Goal: Information Seeking & Learning: Learn about a topic

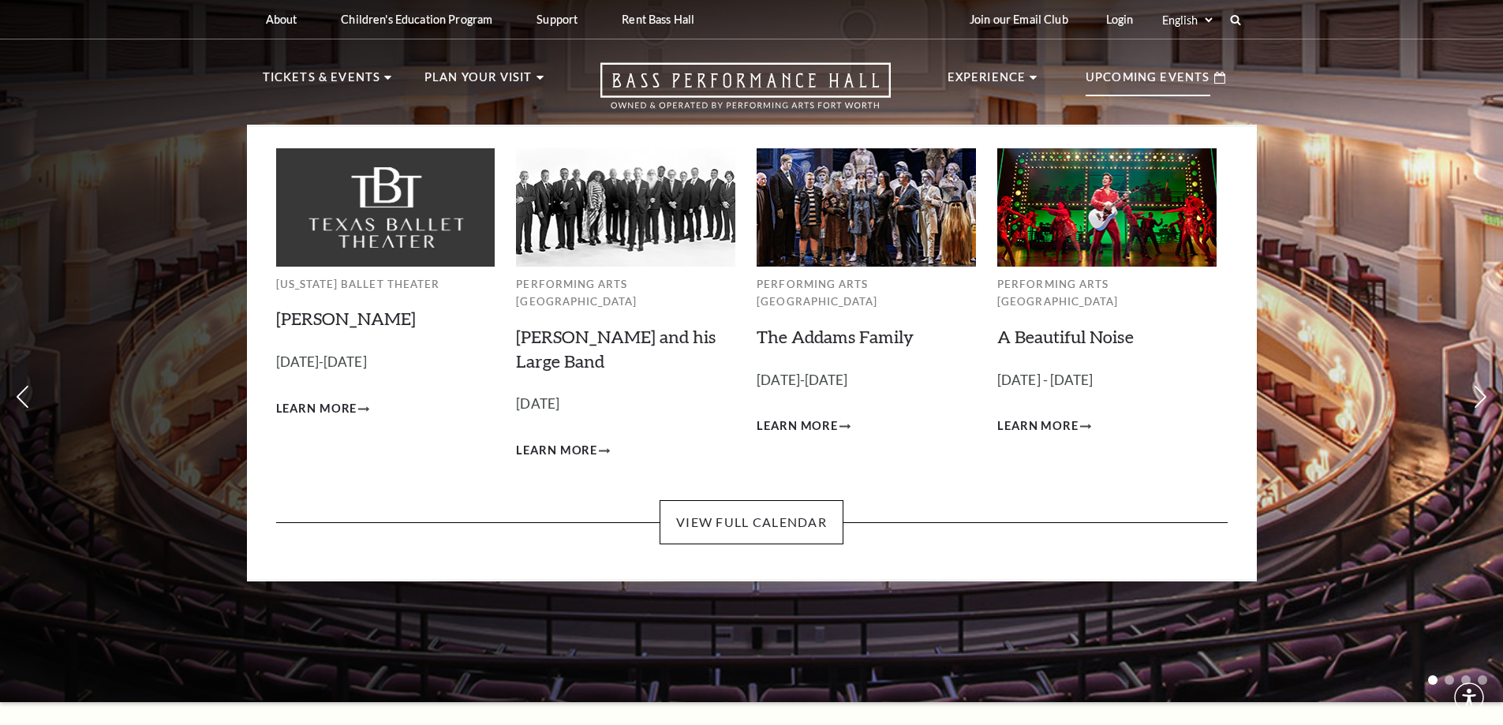
click at [1184, 88] on p "Upcoming Events" at bounding box center [1148, 82] width 125 height 28
click at [1144, 74] on p "Upcoming Events" at bounding box center [1148, 82] width 125 height 28
click at [694, 510] on link "View Full Calendar" at bounding box center [752, 522] width 184 height 44
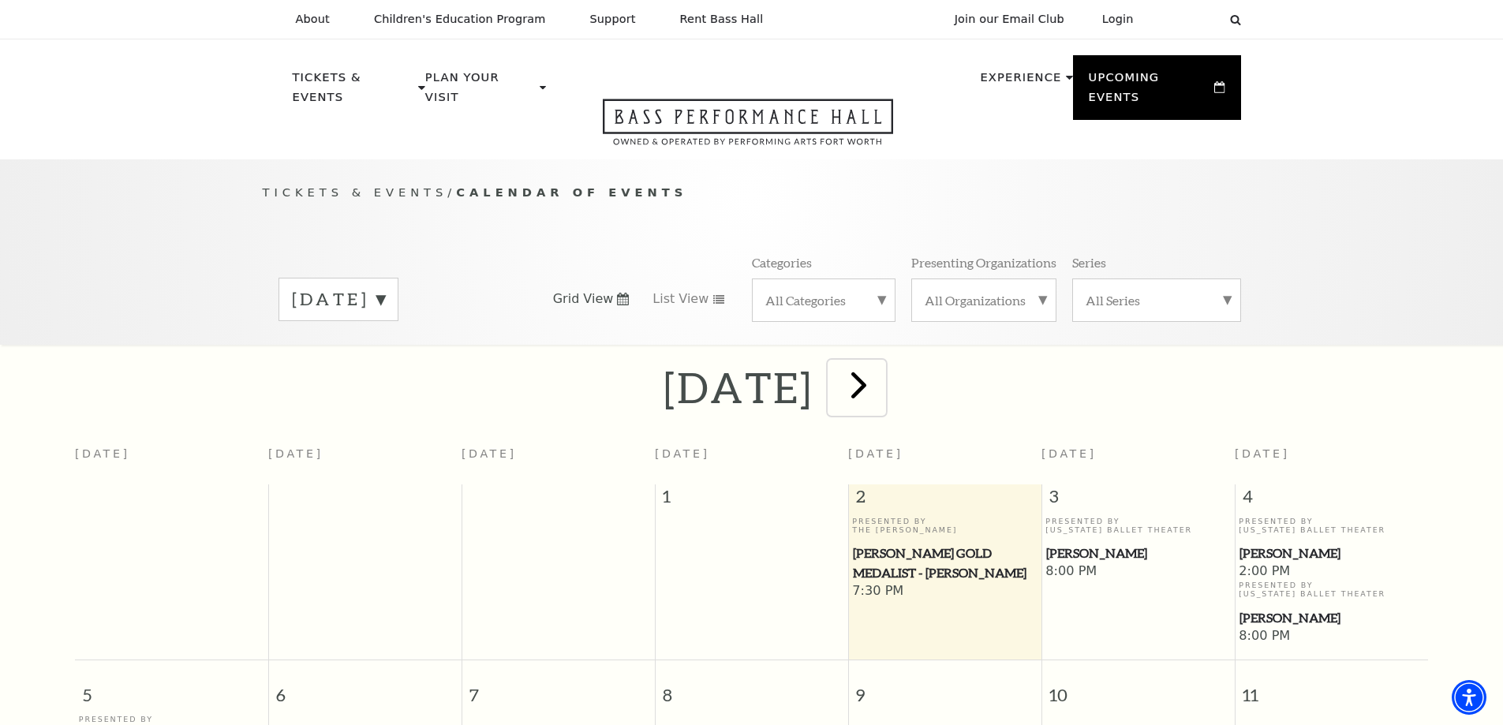
click at [881, 370] on span "next" at bounding box center [858, 384] width 45 height 45
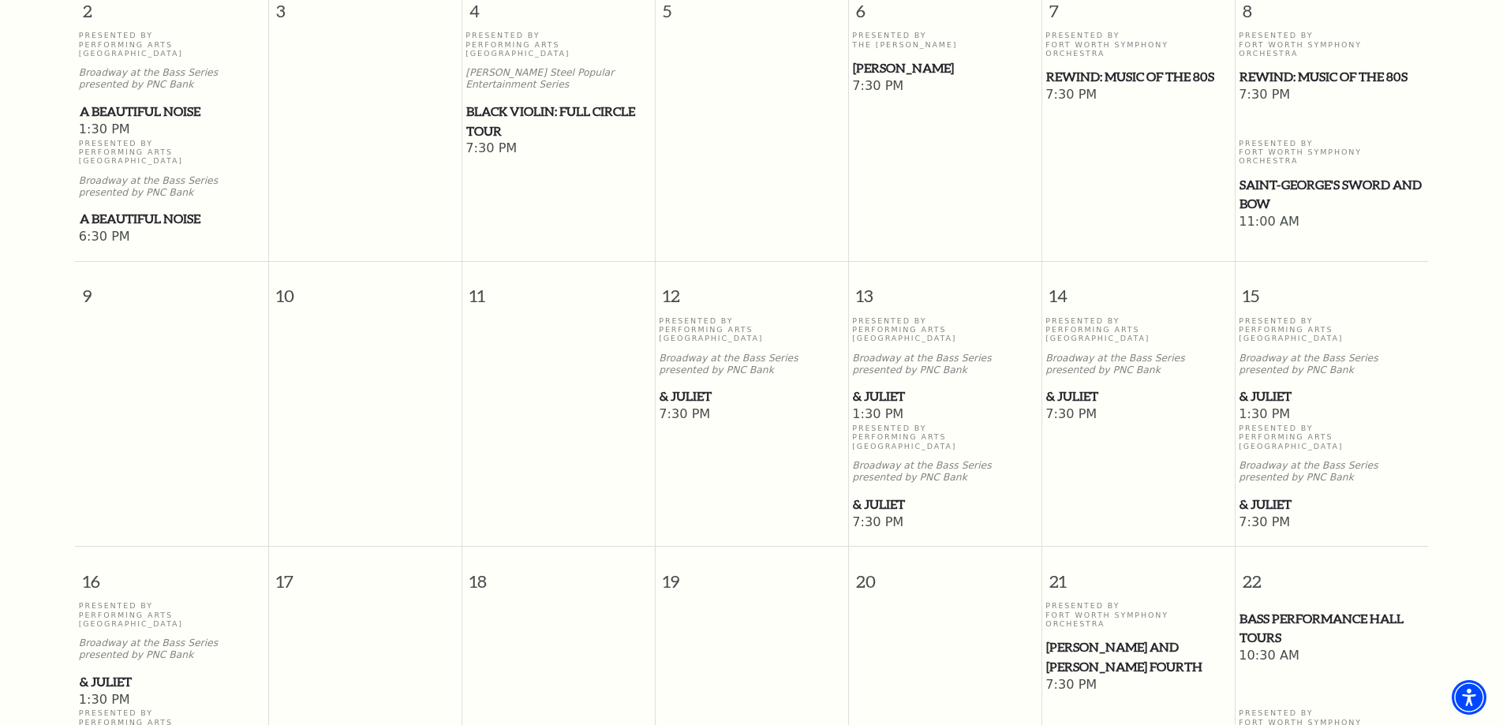
scroll to position [140, 0]
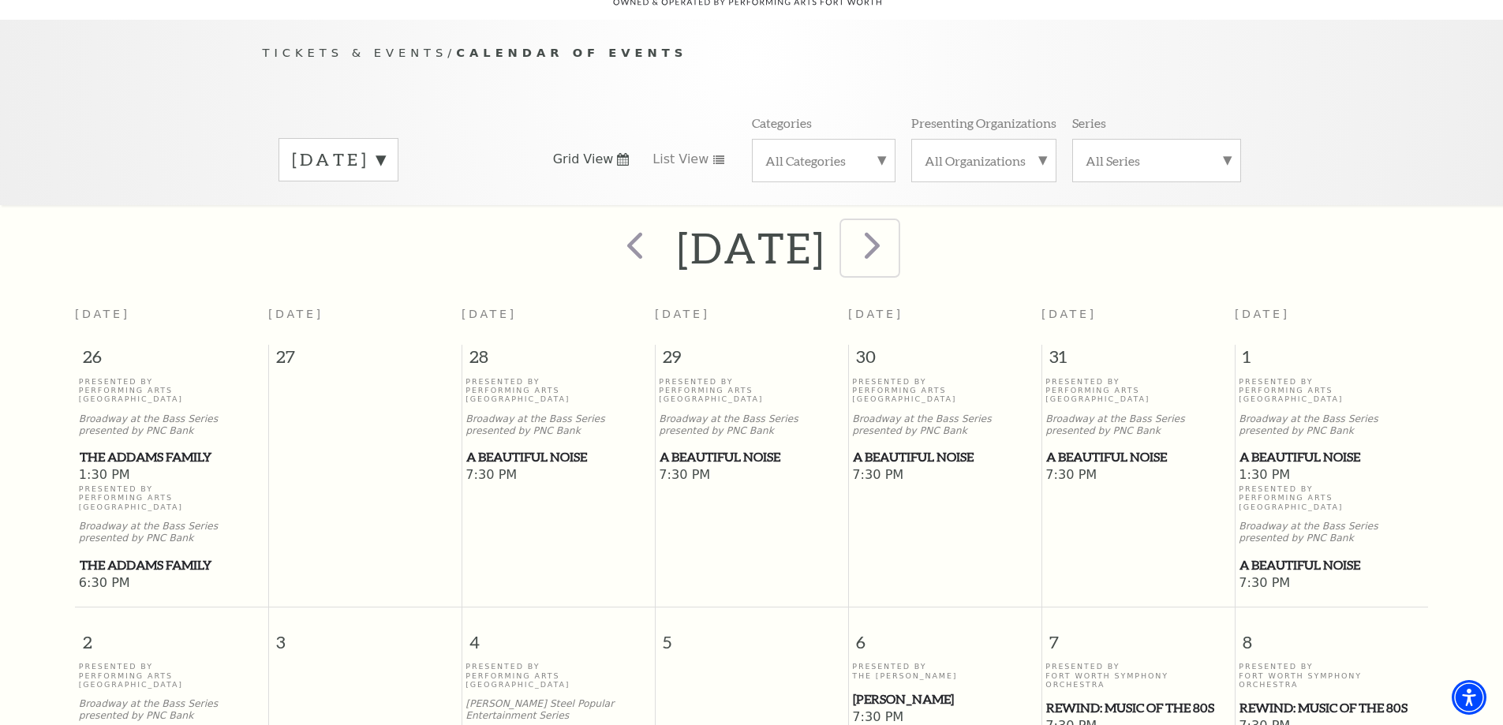
click at [895, 230] on span "next" at bounding box center [872, 244] width 45 height 45
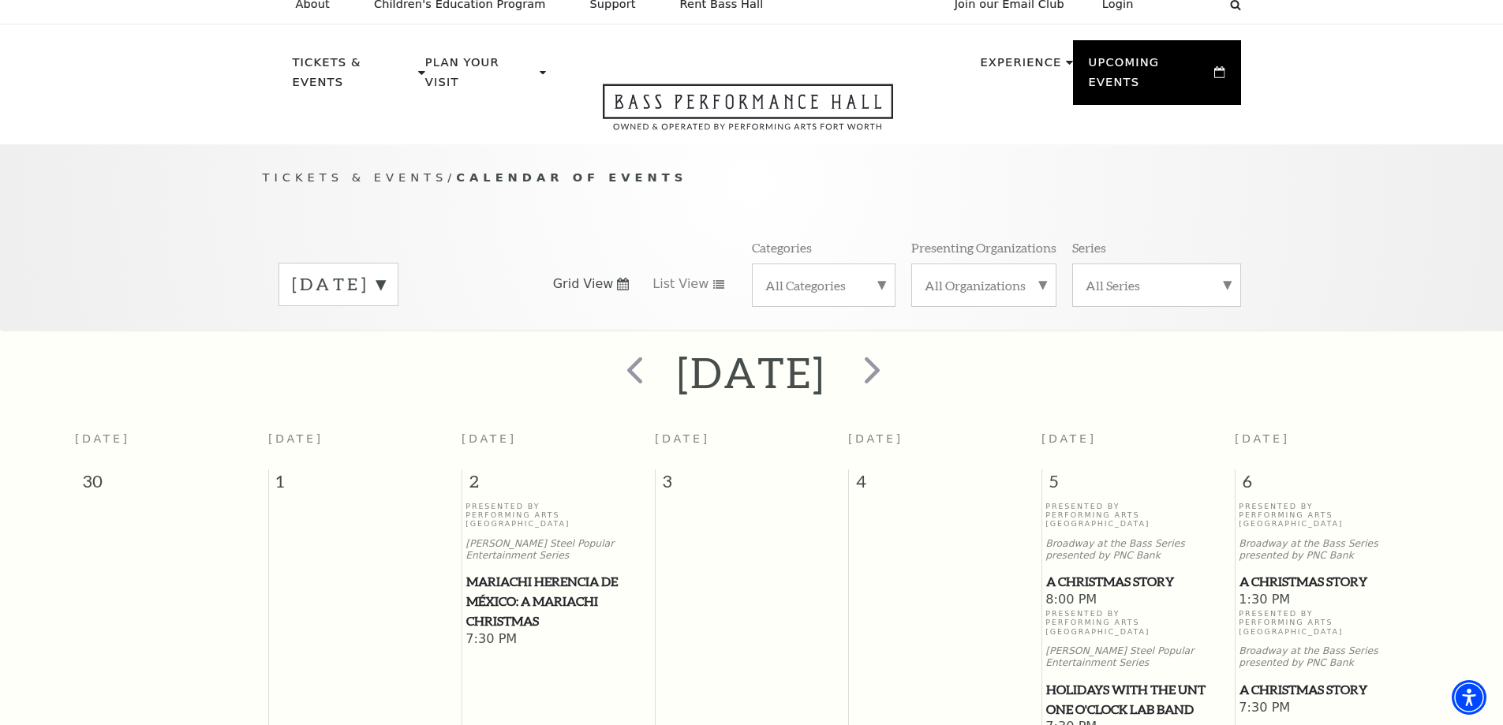
scroll to position [0, 0]
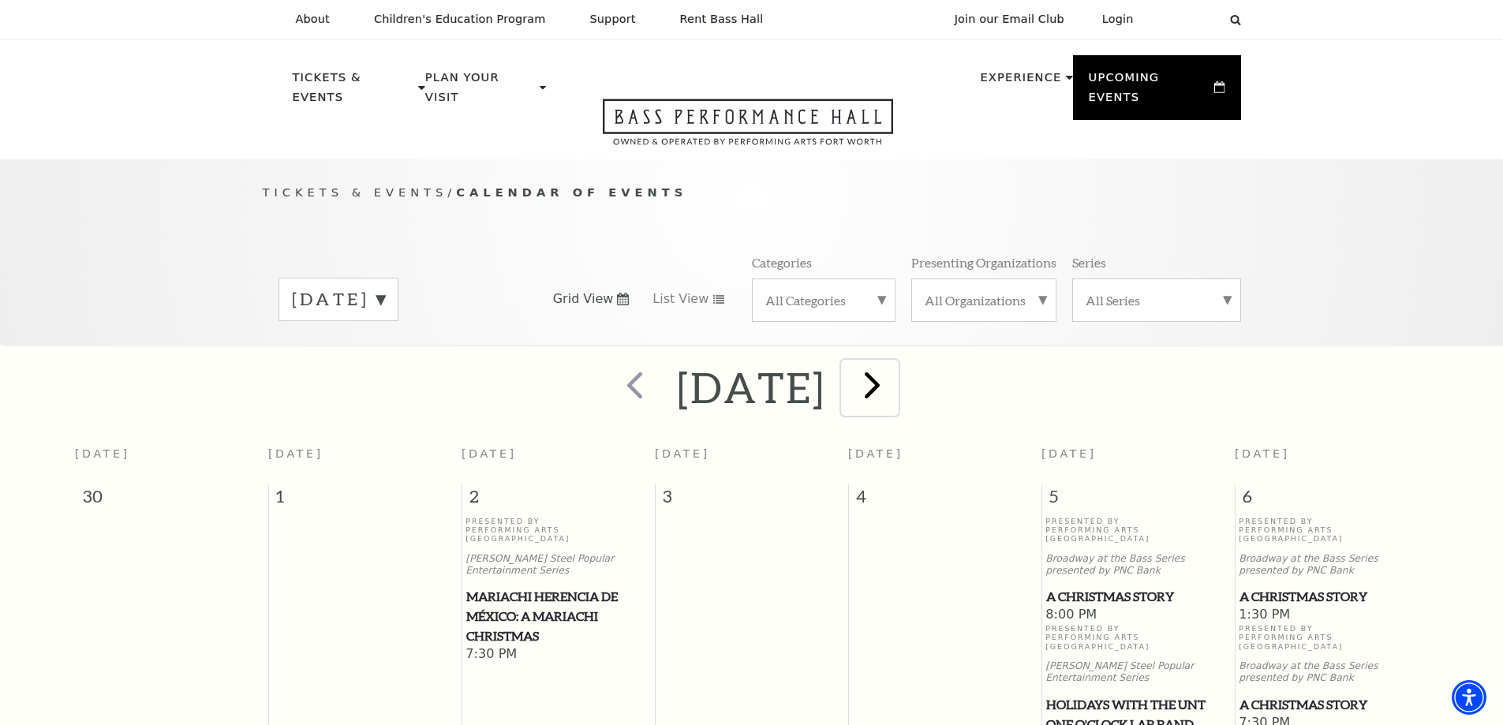
click at [895, 379] on span "next" at bounding box center [872, 384] width 45 height 45
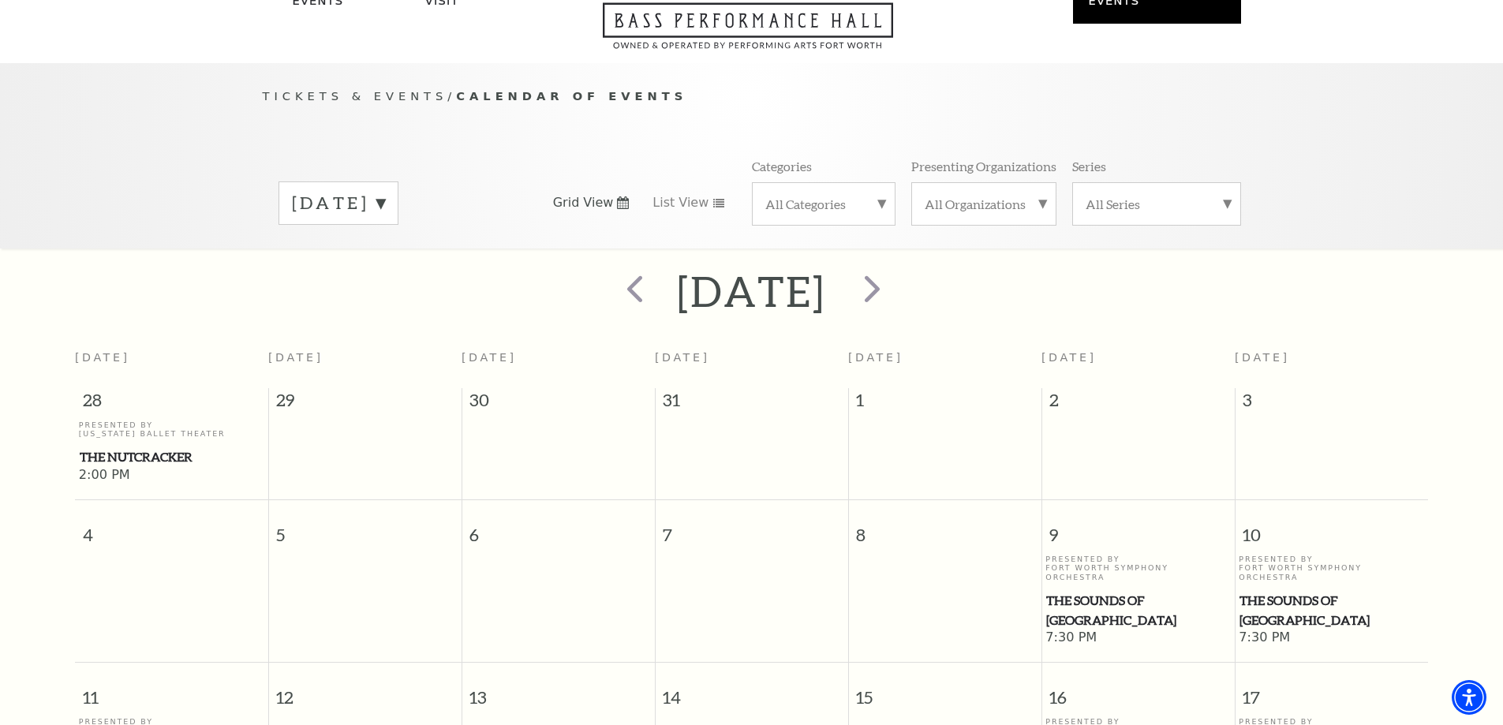
scroll to position [79, 0]
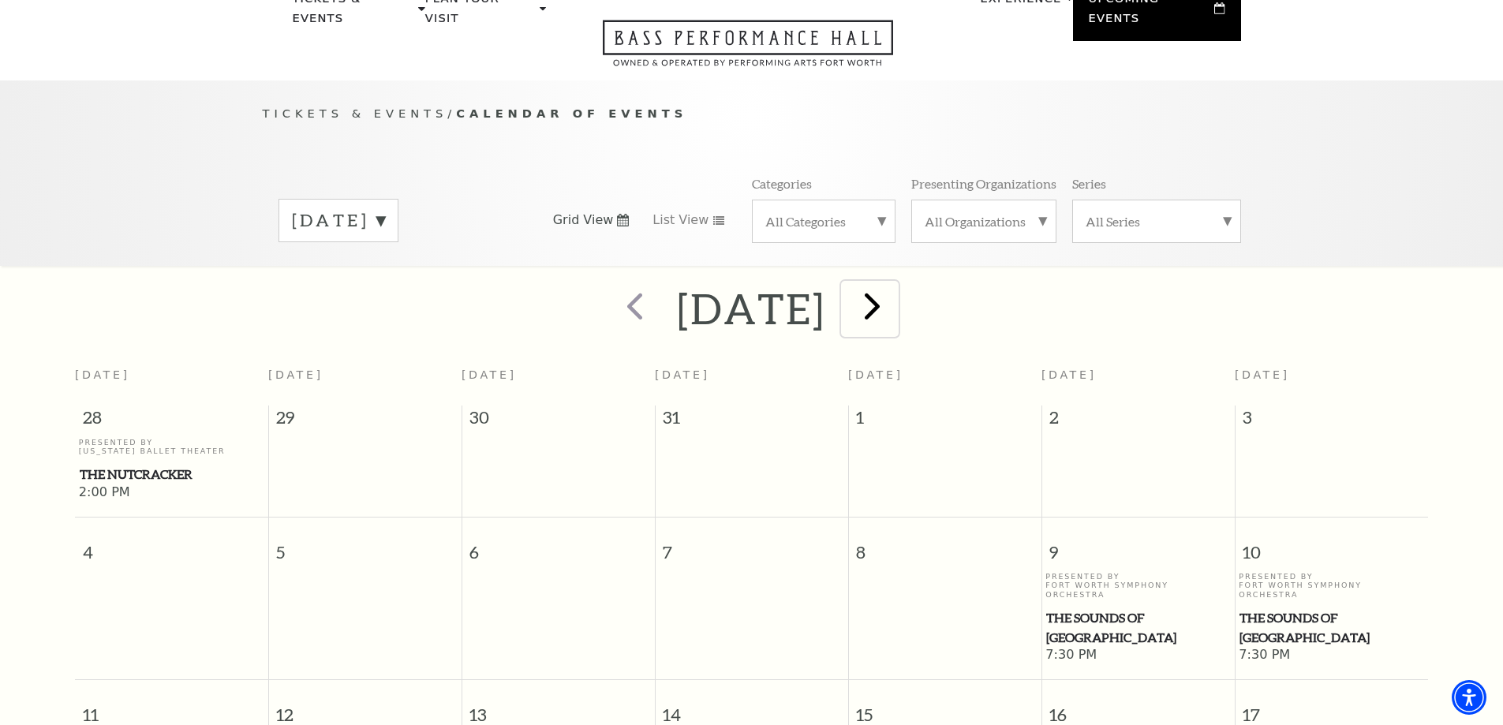
click at [895, 295] on span "next" at bounding box center [872, 305] width 45 height 45
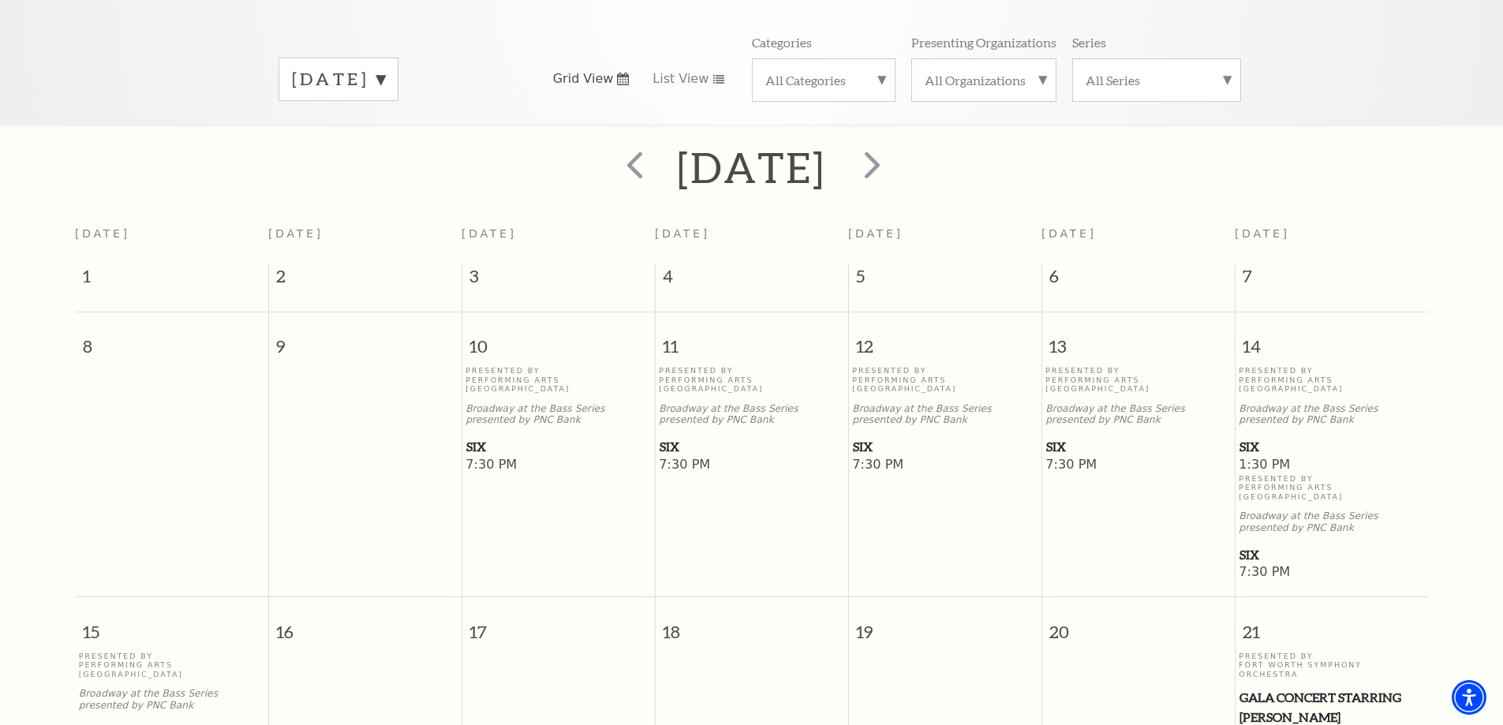
scroll to position [61, 0]
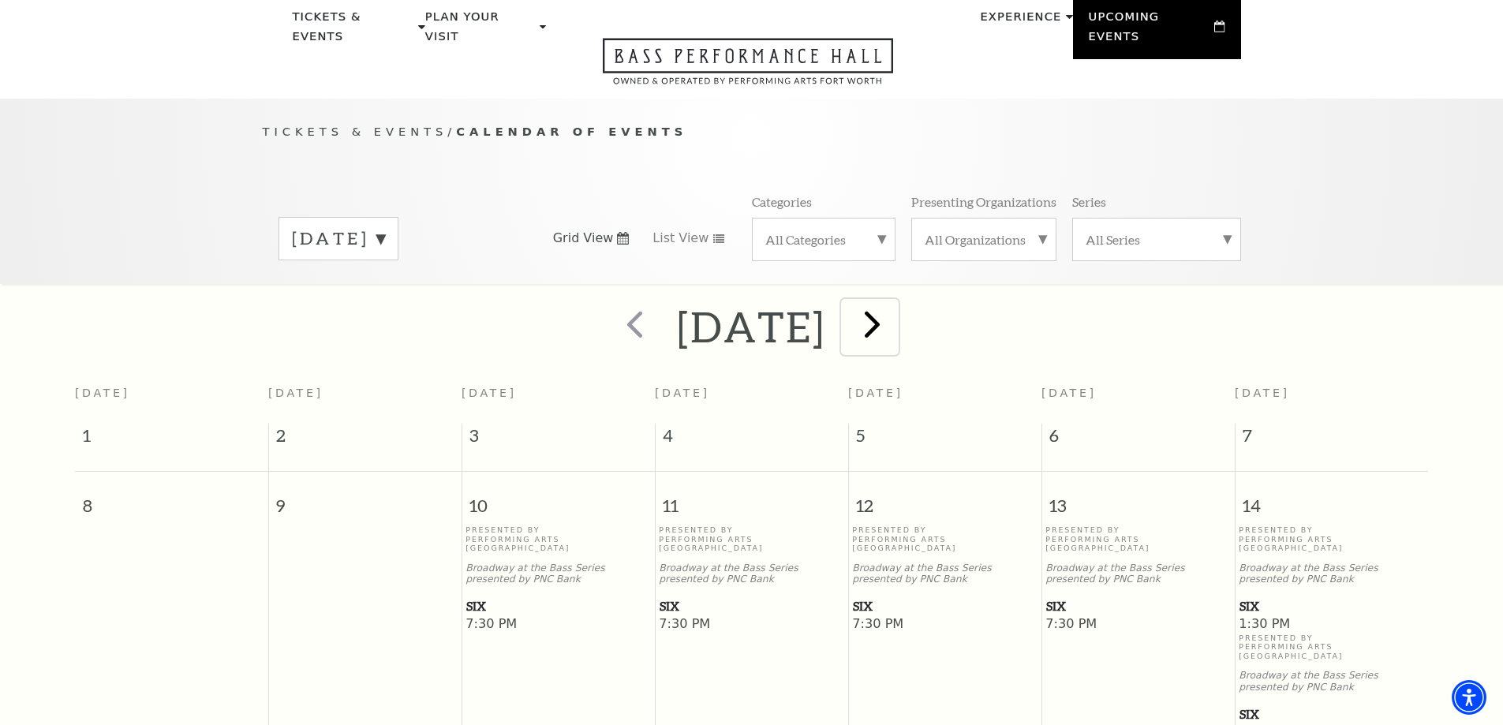
click at [895, 309] on span "next" at bounding box center [872, 323] width 45 height 45
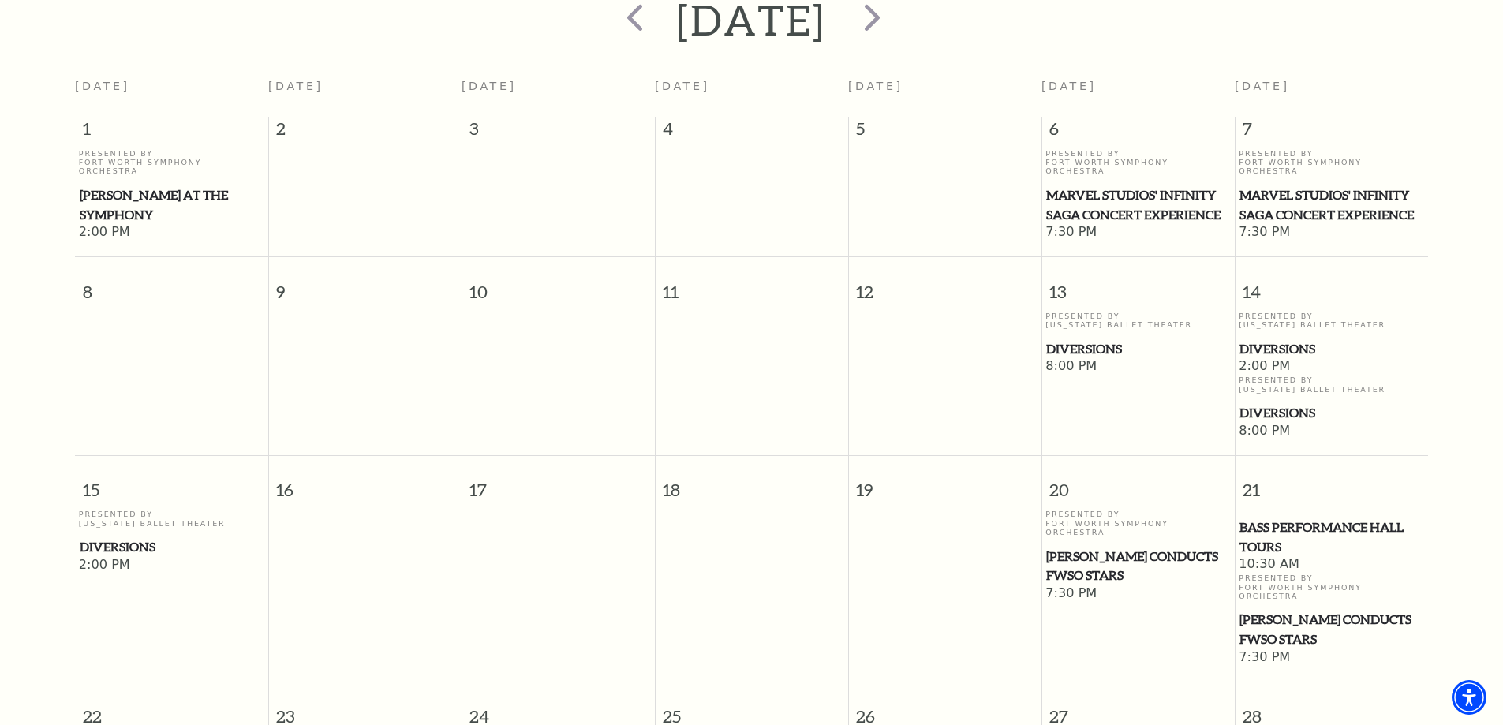
scroll to position [0, 0]
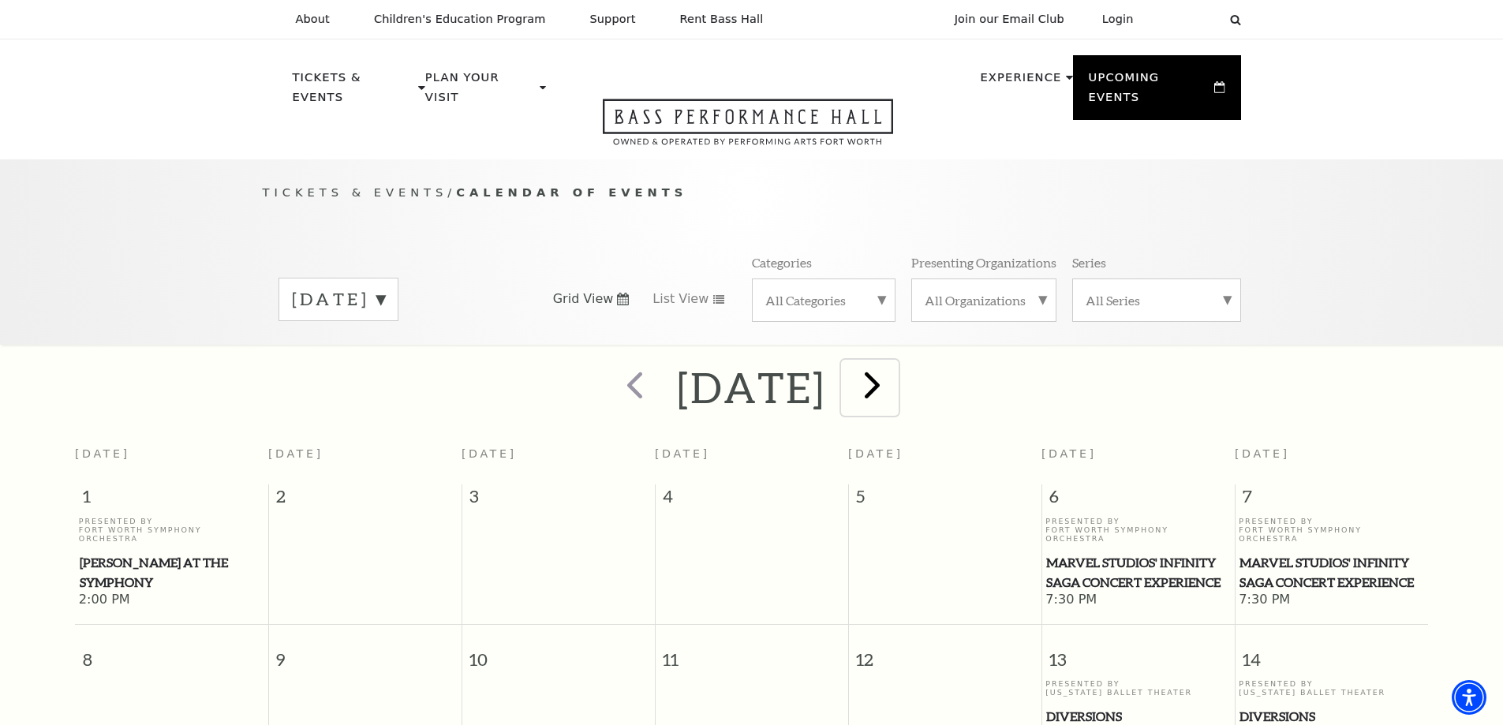
click at [895, 368] on span "next" at bounding box center [872, 384] width 45 height 45
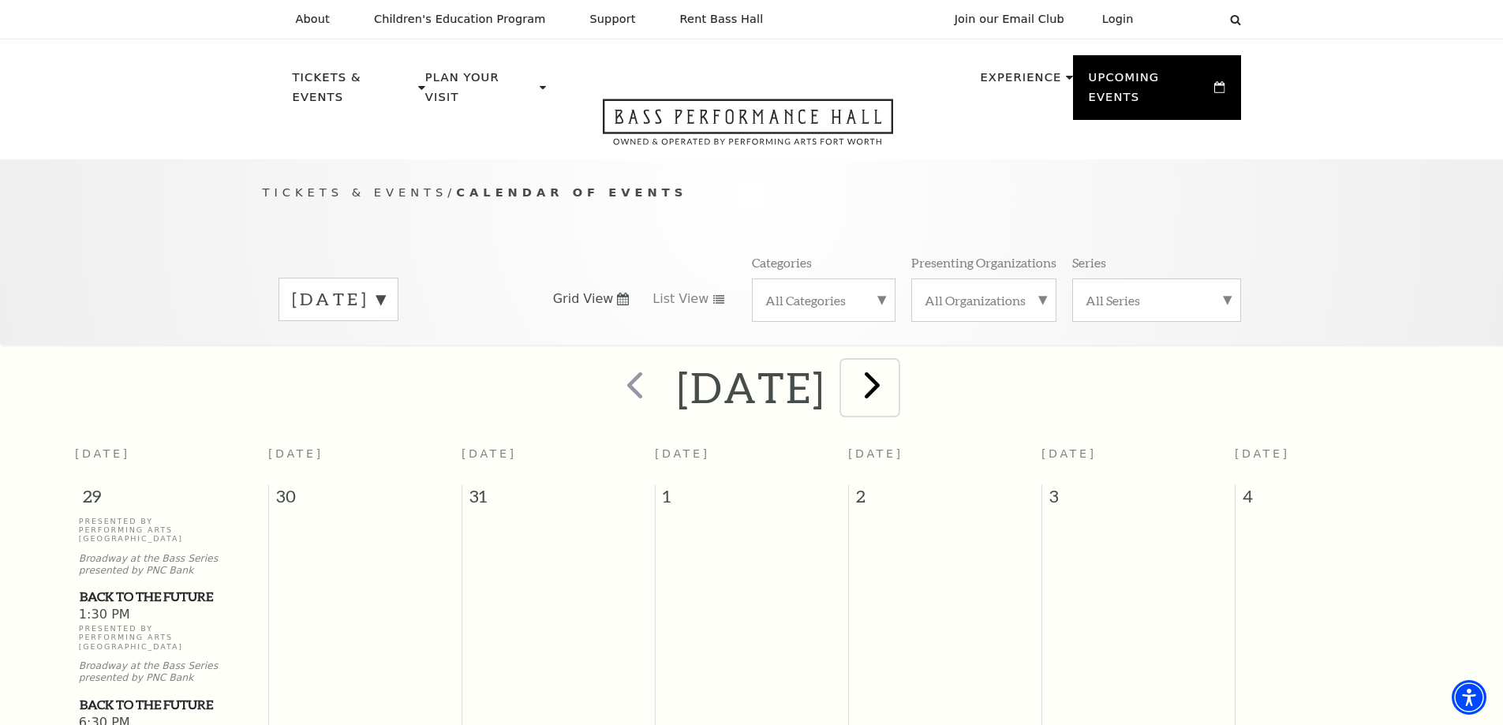
click at [895, 376] on span "next" at bounding box center [872, 384] width 45 height 45
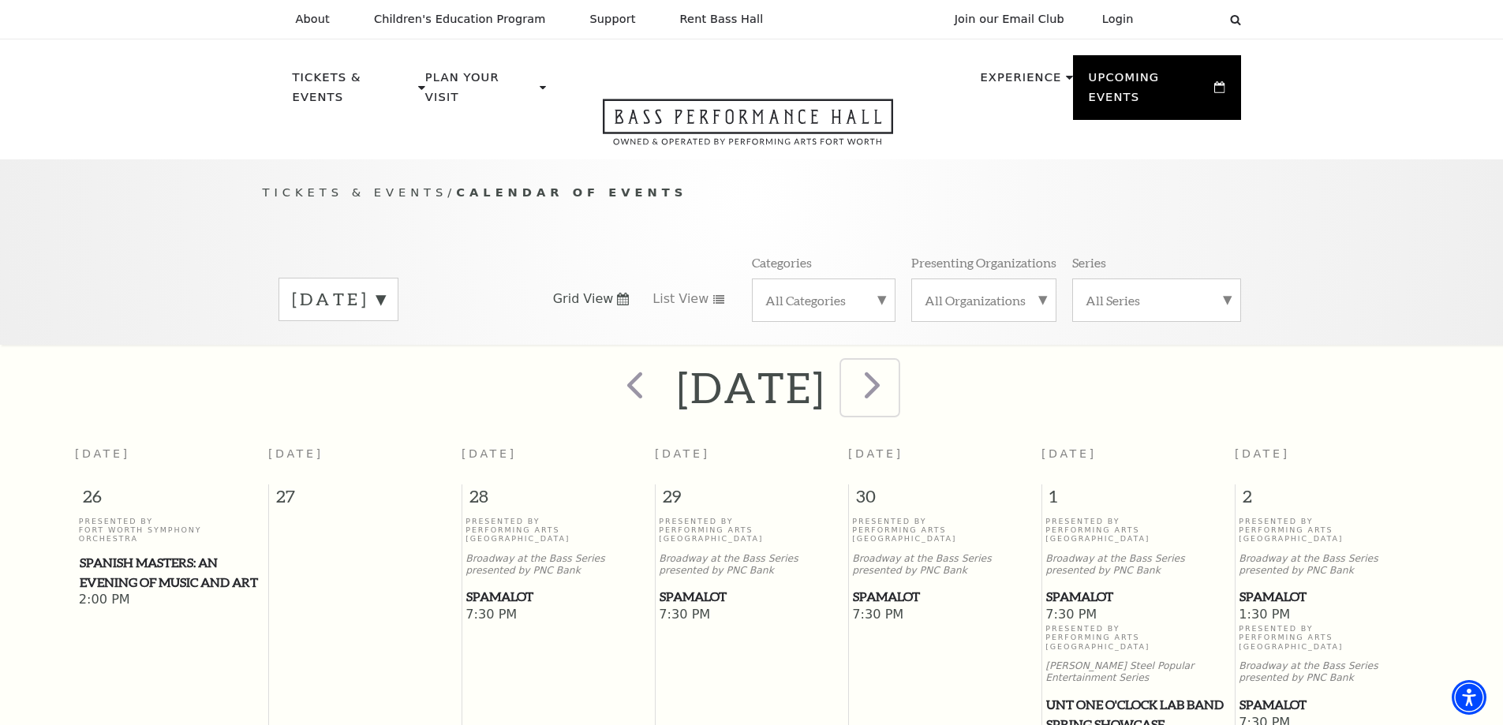
click at [895, 372] on span "next" at bounding box center [872, 384] width 45 height 45
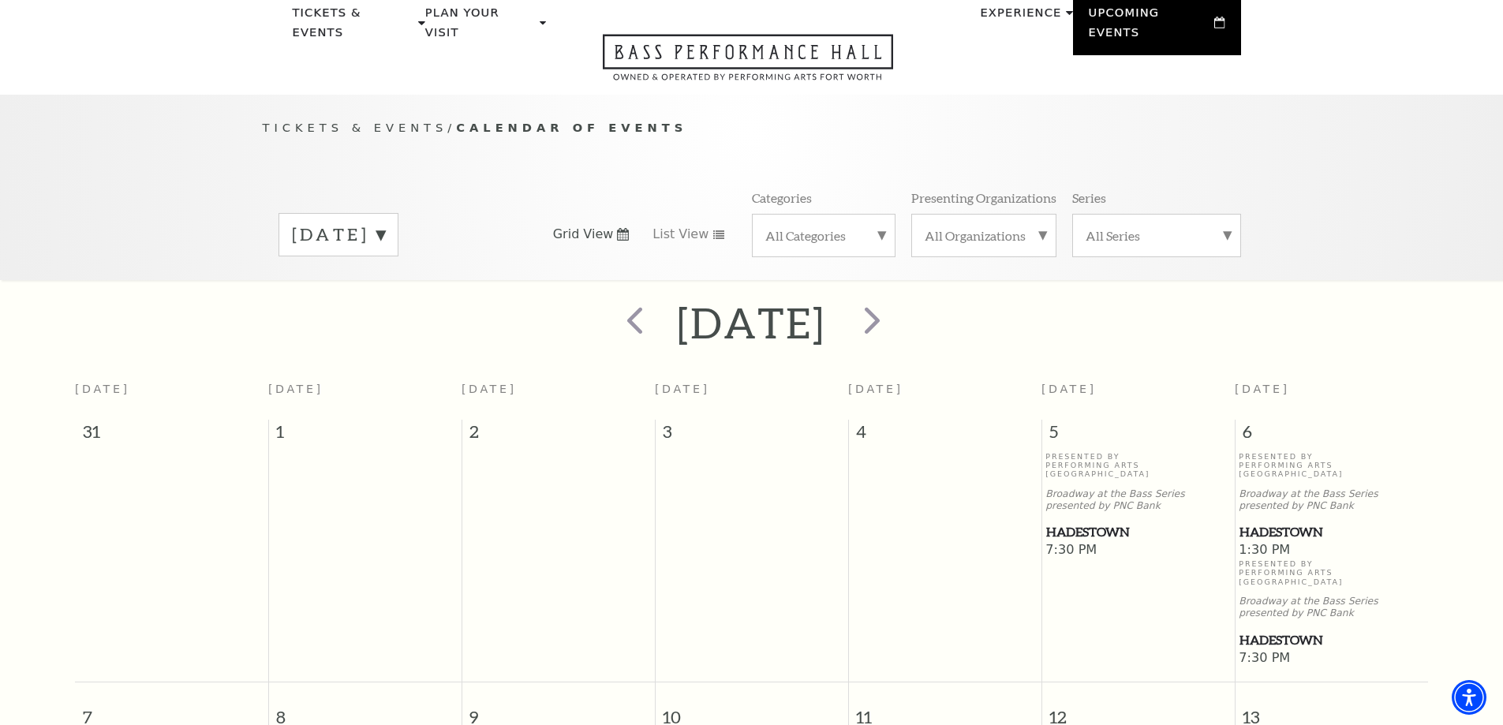
scroll to position [61, 0]
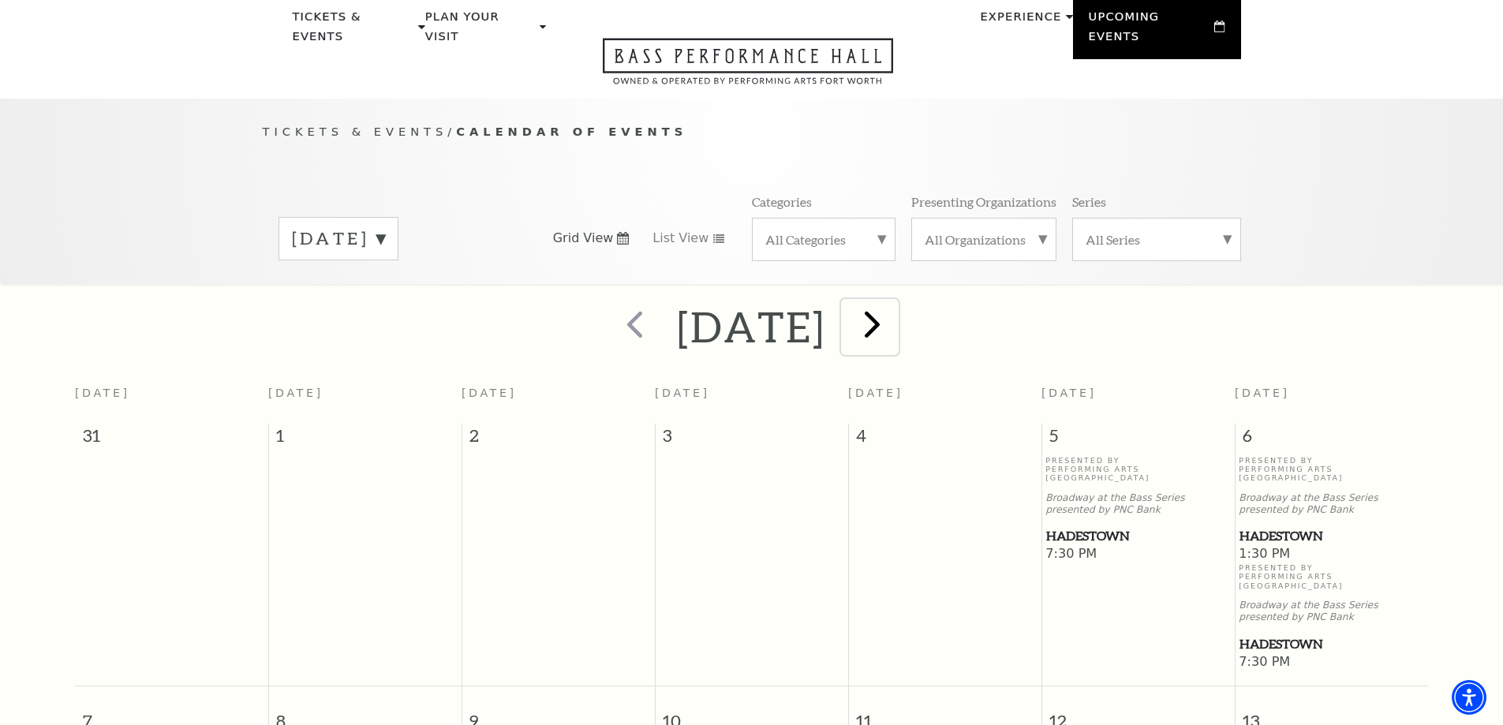
click at [895, 311] on span "next" at bounding box center [872, 323] width 45 height 45
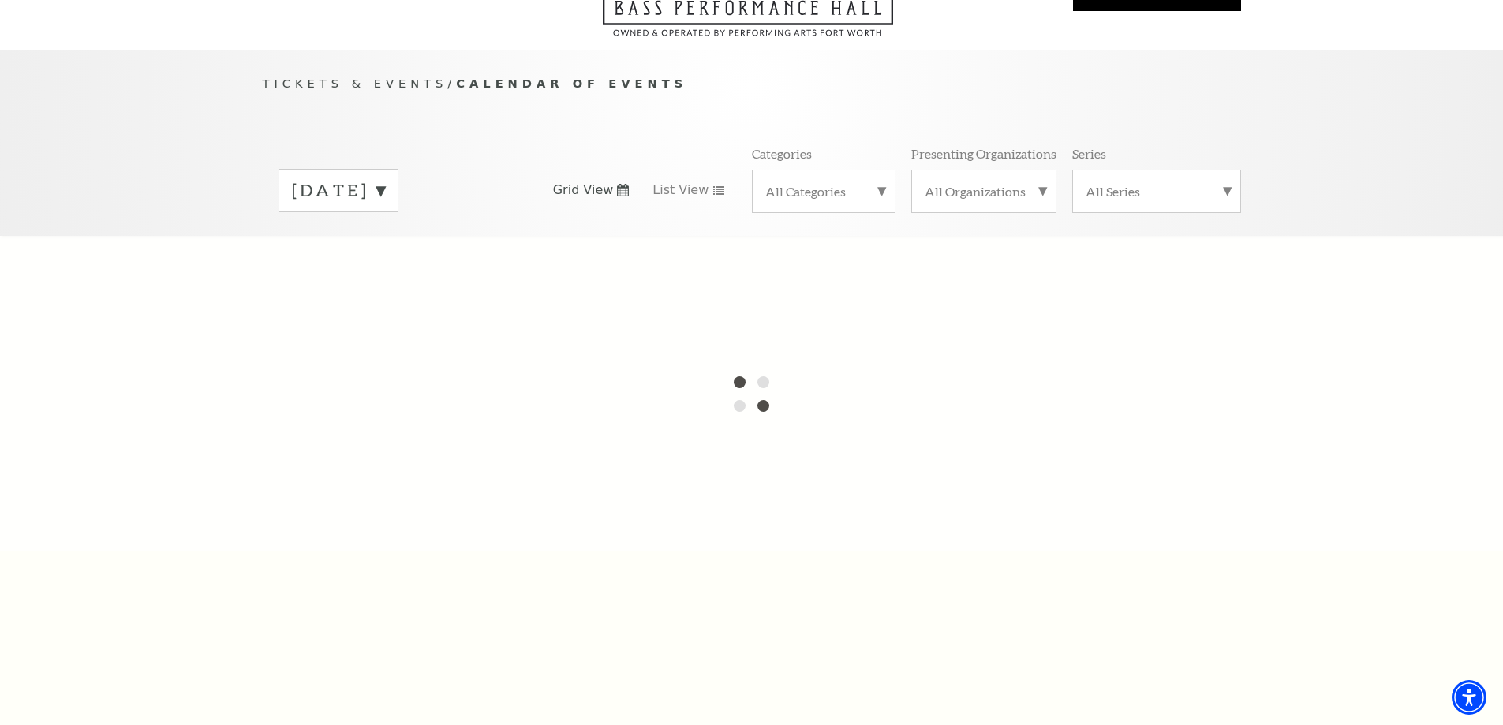
scroll to position [158, 0]
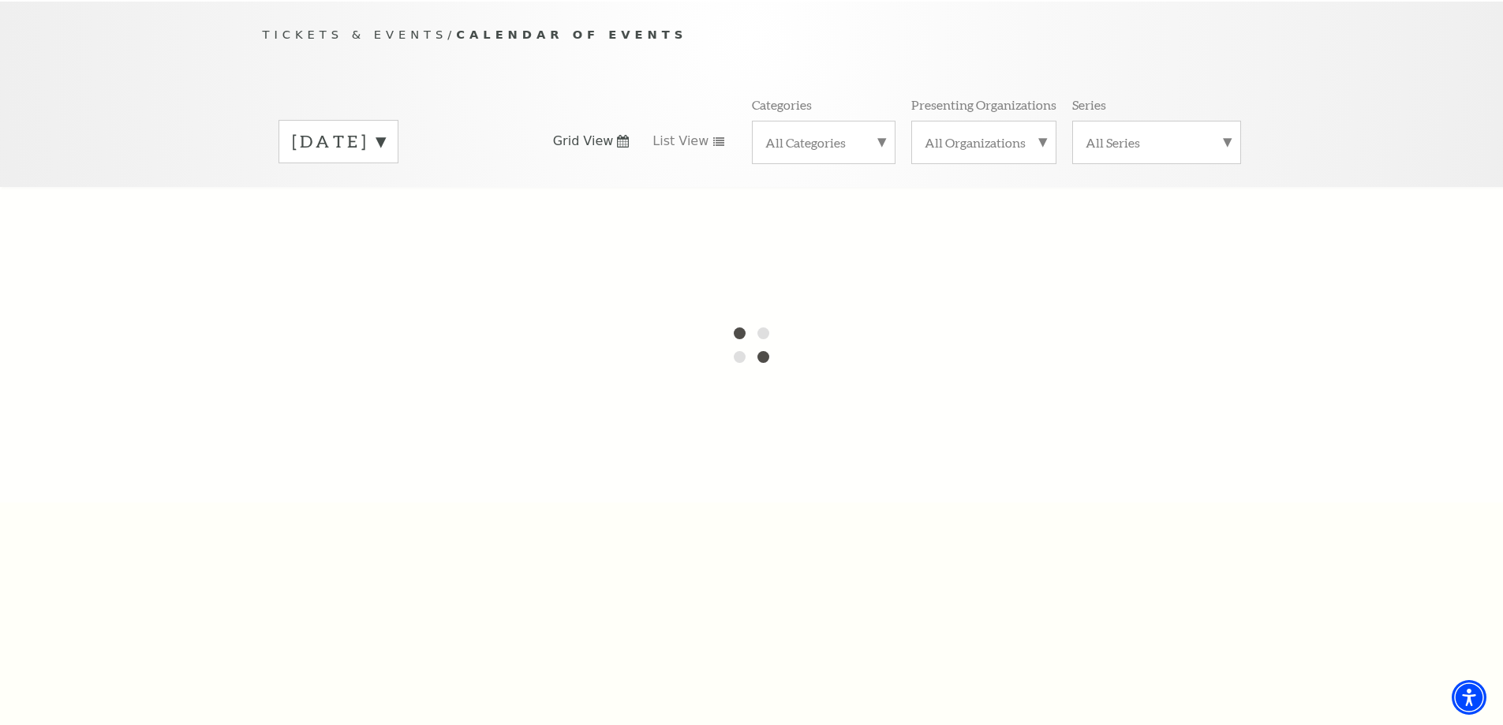
click at [385, 129] on label "[DATE]" at bounding box center [338, 141] width 93 height 24
click at [656, 319] on div at bounding box center [751, 345] width 1503 height 316
click at [525, 60] on div "Tickets & Events / Calendar of Events [DATE] [DATE] [DATE] [DATE] [DATE] [DATE]…" at bounding box center [752, 105] width 1010 height 161
click at [385, 129] on label "[DATE]" at bounding box center [338, 143] width 93 height 28
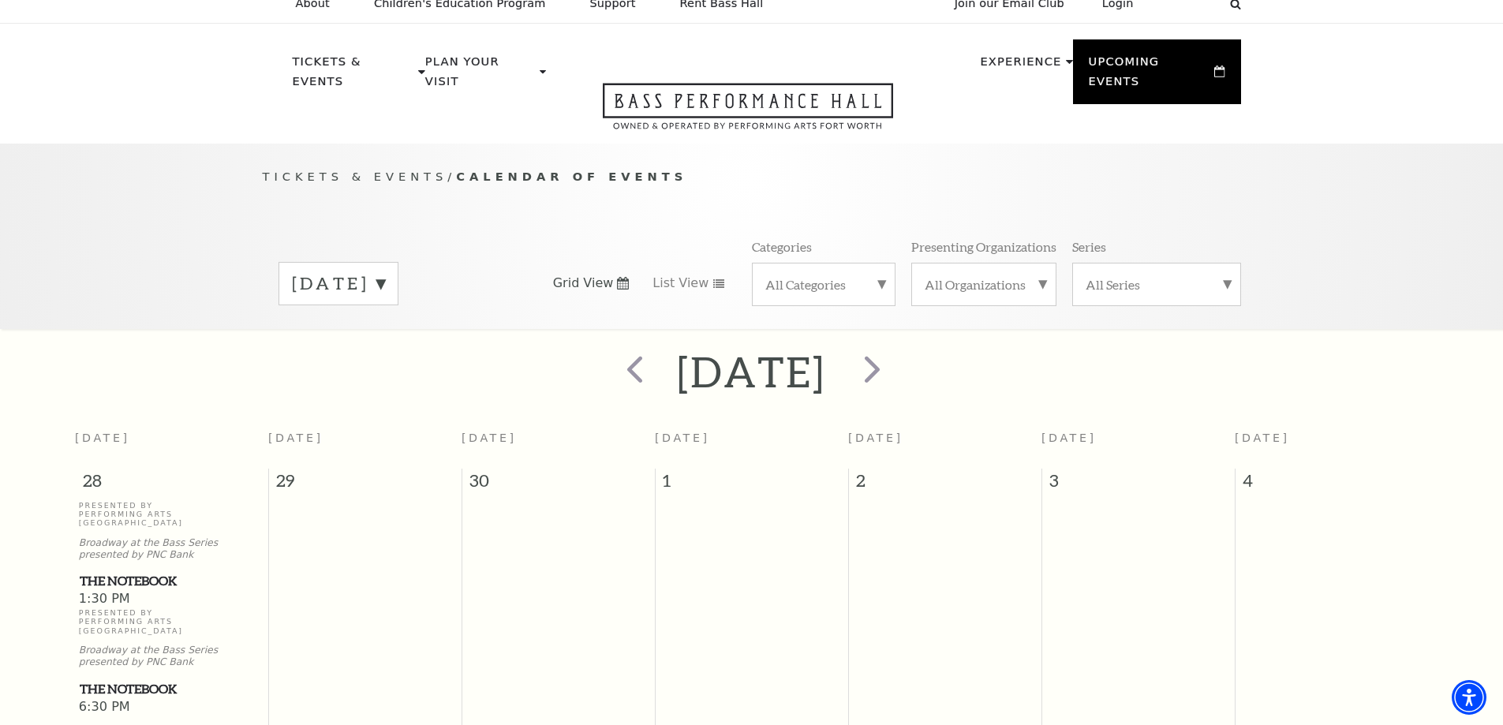
scroll to position [0, 0]
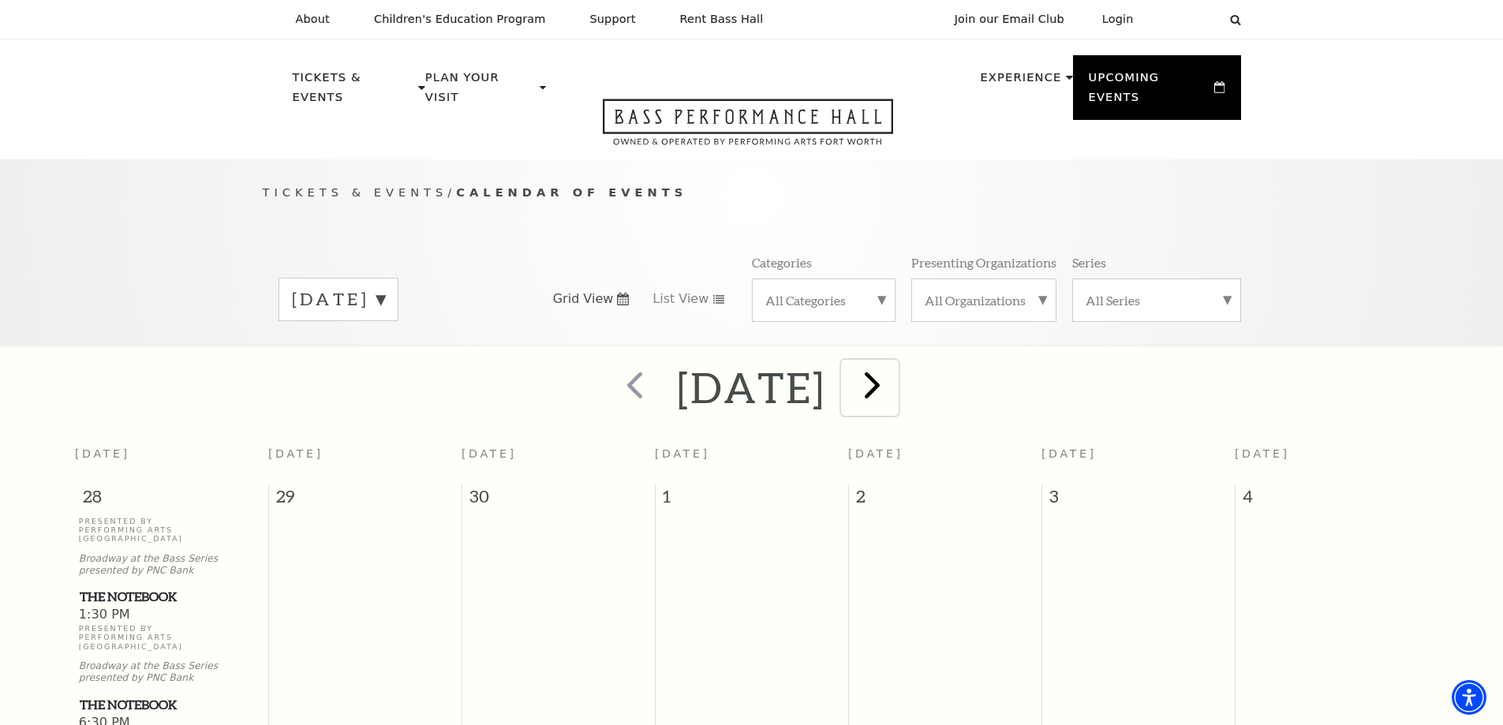
click at [895, 372] on span "next" at bounding box center [872, 384] width 45 height 45
click at [895, 366] on span "next" at bounding box center [872, 384] width 45 height 45
